Goal: Find specific page/section: Find specific page/section

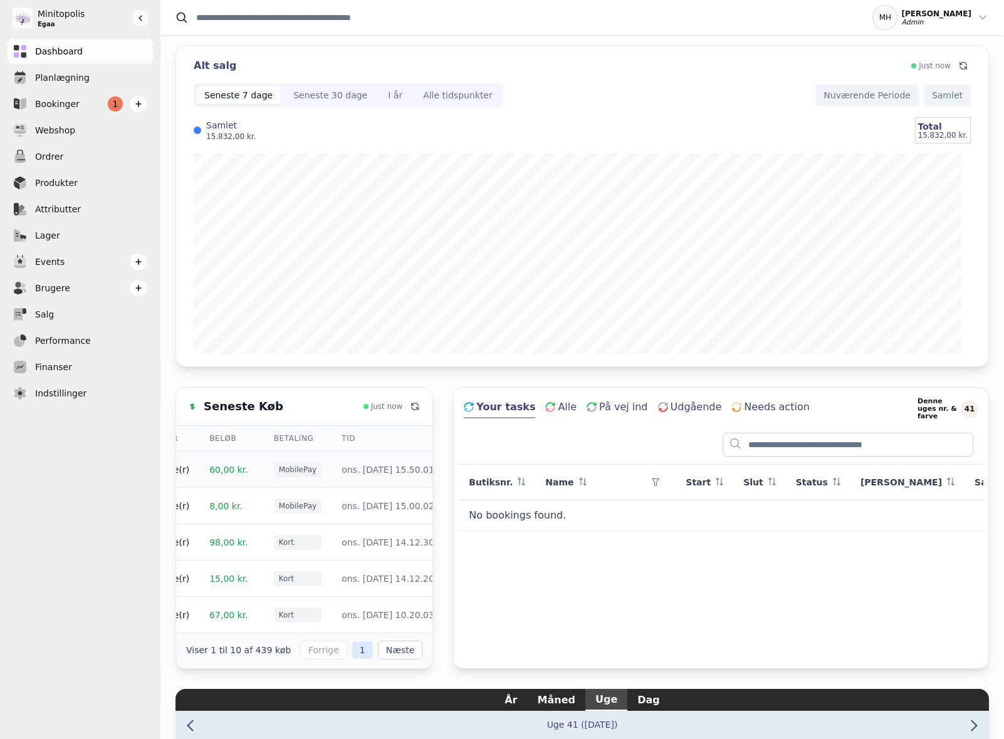
scroll to position [0, 171]
click at [330, 101] on div "Seneste 30 dage" at bounding box center [330, 95] width 74 height 13
click at [235, 101] on div "Seneste 7 dage" at bounding box center [238, 95] width 68 height 13
click at [170, 403] on div "Alt salg Just now Seneste 7 dage Seneste 30 dage I år Alle tidspunkter Nuværend…" at bounding box center [581, 555] width 843 height 1040
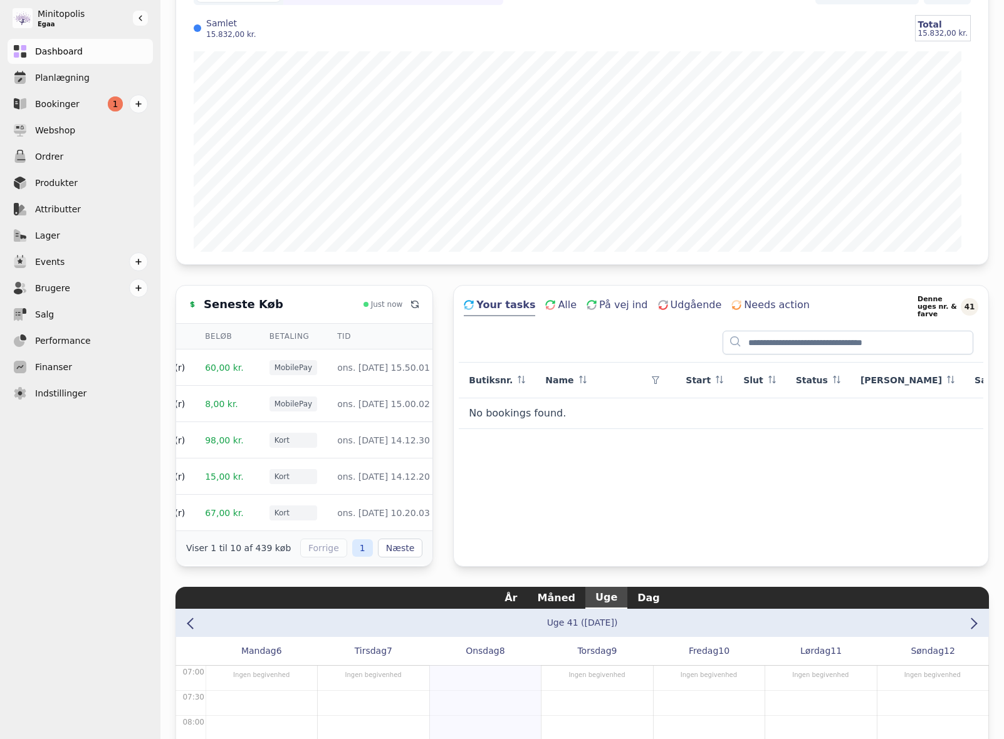
scroll to position [0, 0]
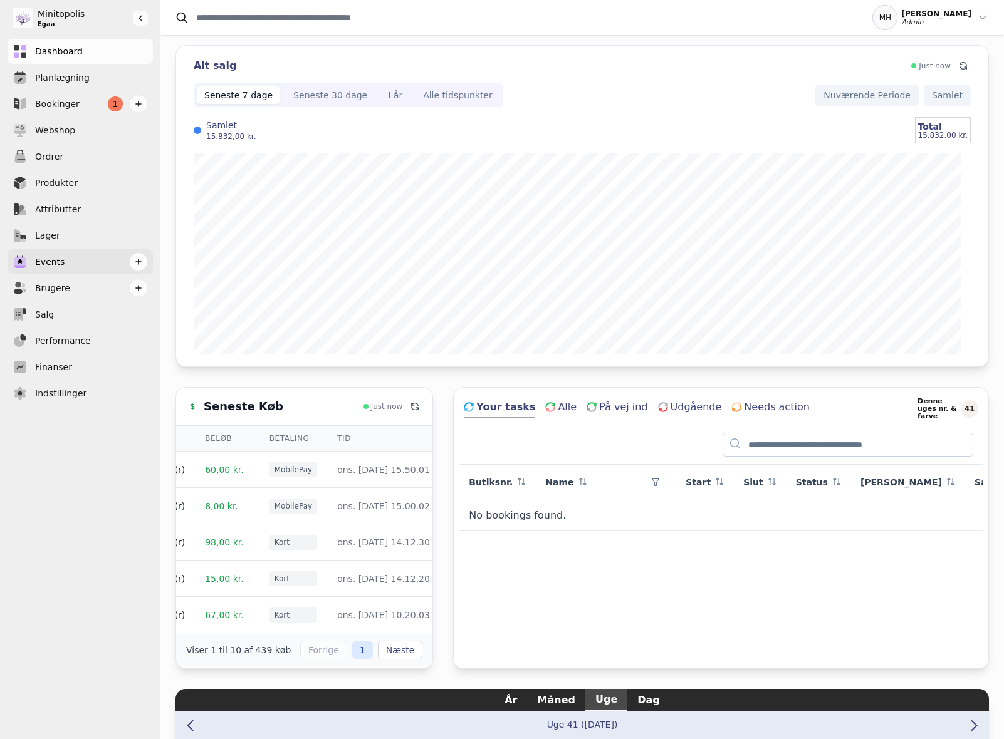
click at [95, 253] on link "Events" at bounding box center [80, 261] width 145 height 25
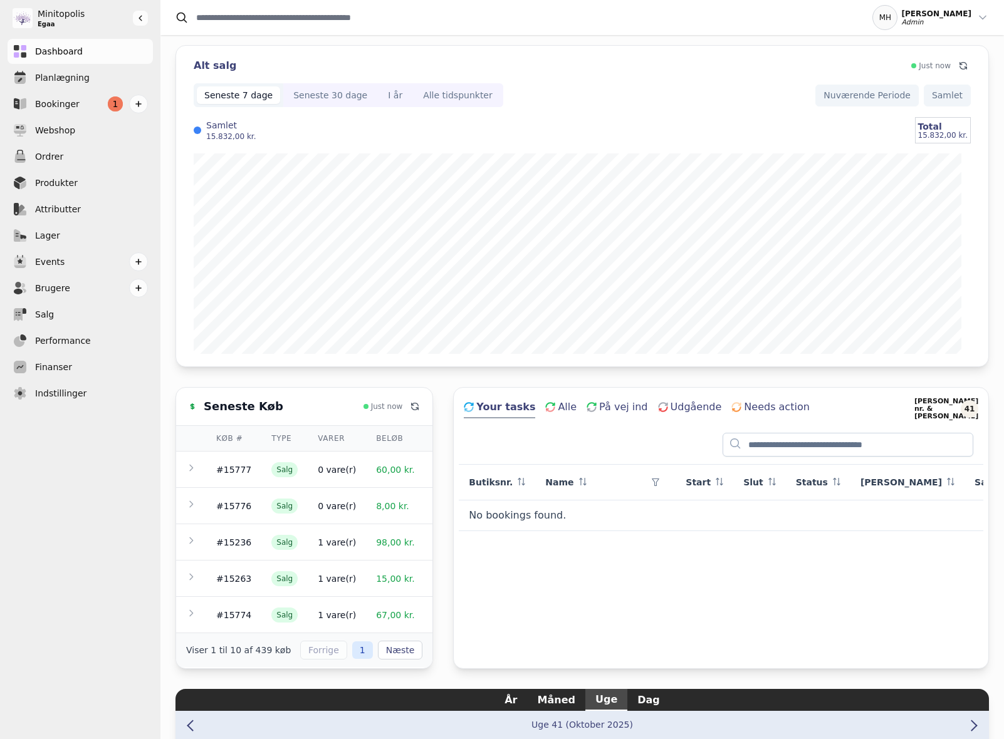
click at [227, 383] on div "Alt salg Just now Seneste 7 dage Seneste 30 dage I år Alle tidspunkter Nuværend…" at bounding box center [581, 555] width 813 height 1020
click at [328, 104] on button "Seneste 30 dage" at bounding box center [330, 95] width 95 height 24
click at [261, 100] on div "Seneste 7 dage" at bounding box center [238, 95] width 68 height 13
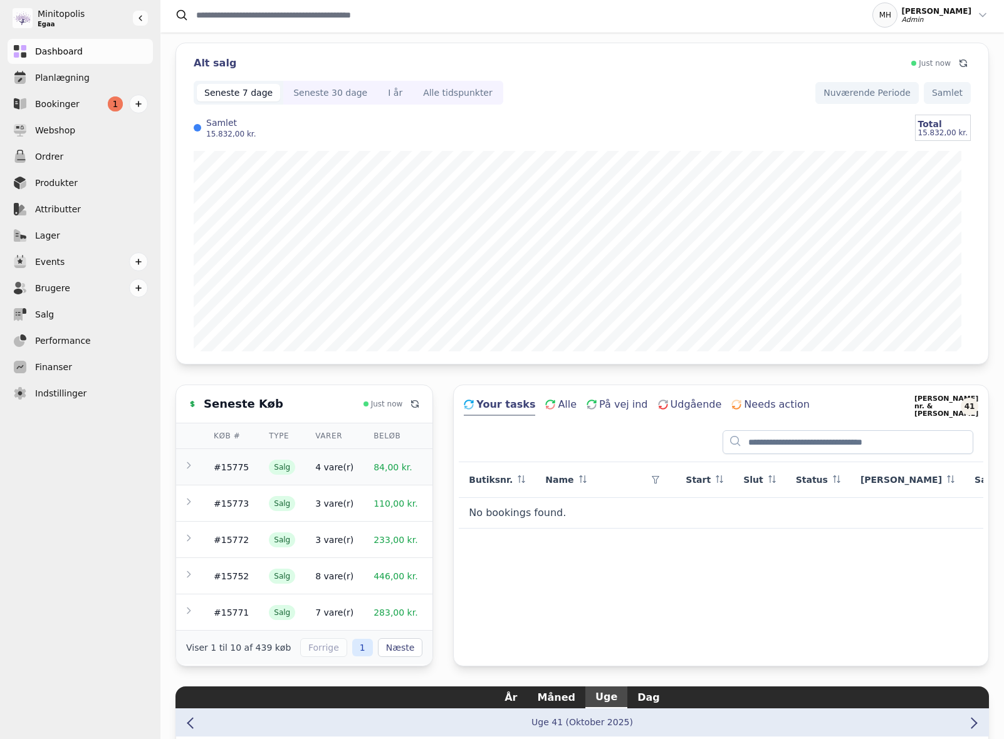
scroll to position [191, 0]
